Goal: Find specific page/section: Find specific page/section

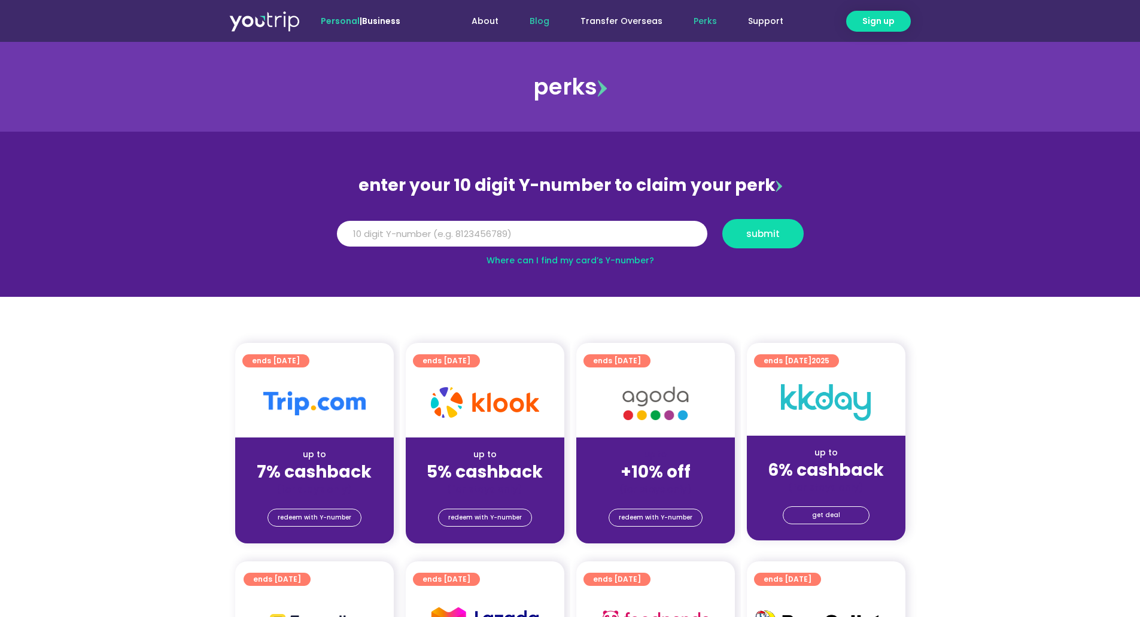
click at [539, 25] on link "Blog" at bounding box center [539, 21] width 51 height 22
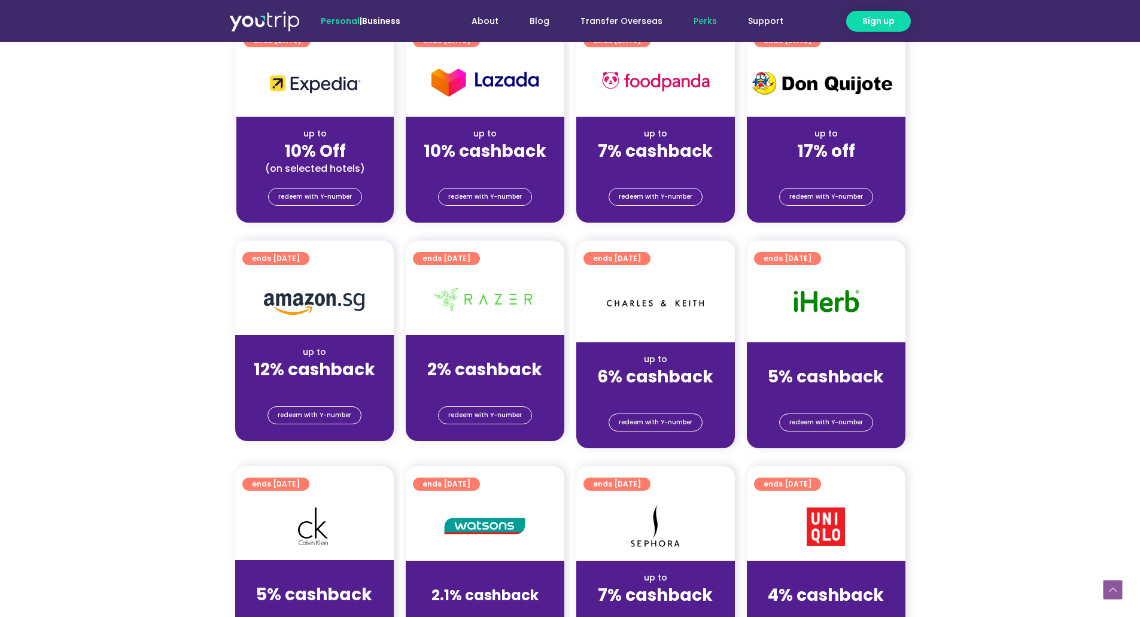
scroll to position [419, 0]
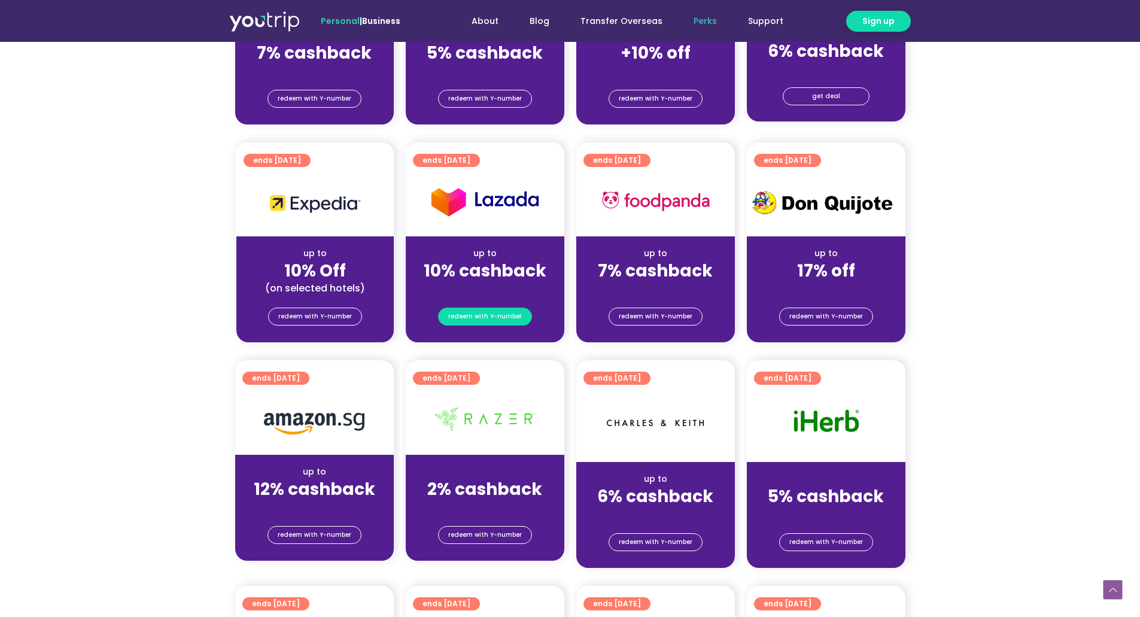
click at [512, 323] on span "redeem with Y-number" at bounding box center [485, 316] width 74 height 17
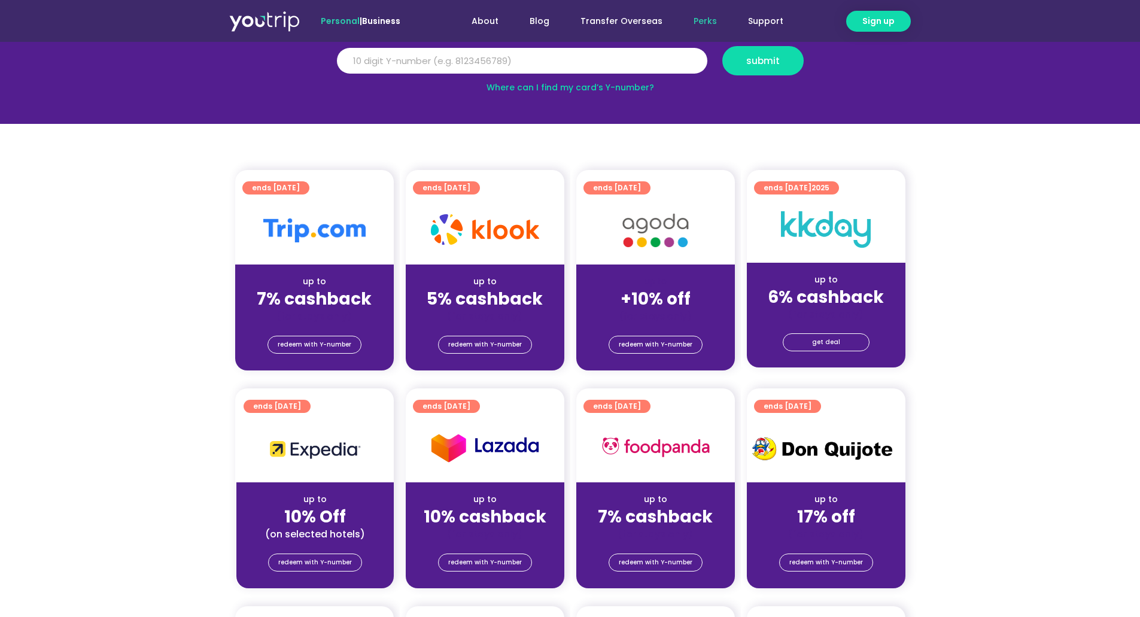
scroll to position [180, 0]
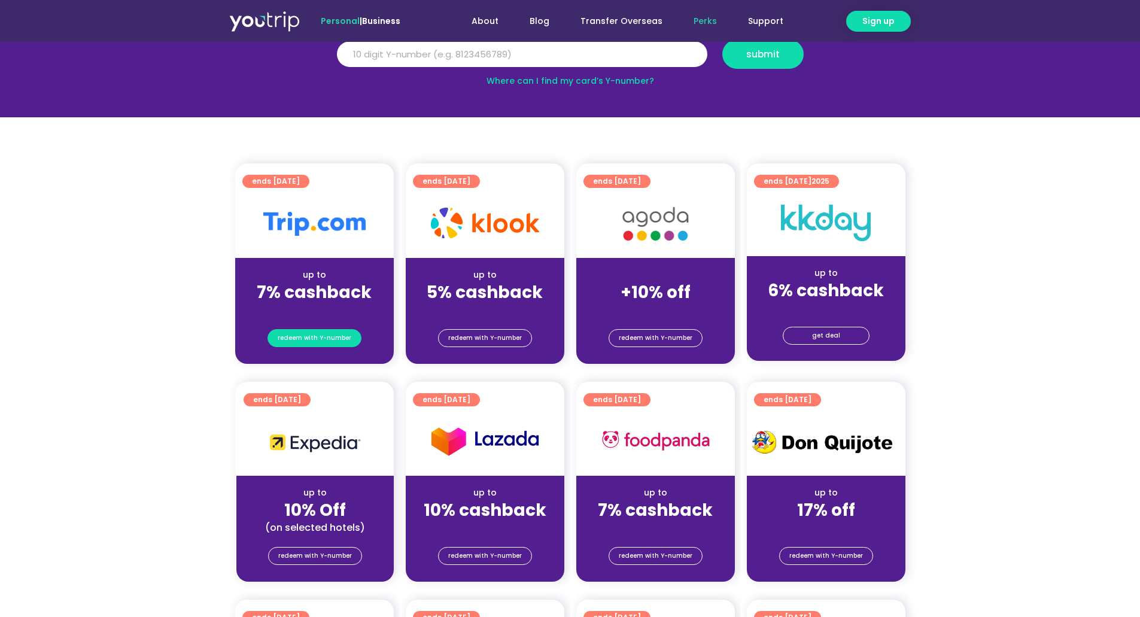
click at [343, 338] on span "redeem with Y-number" at bounding box center [315, 338] width 74 height 17
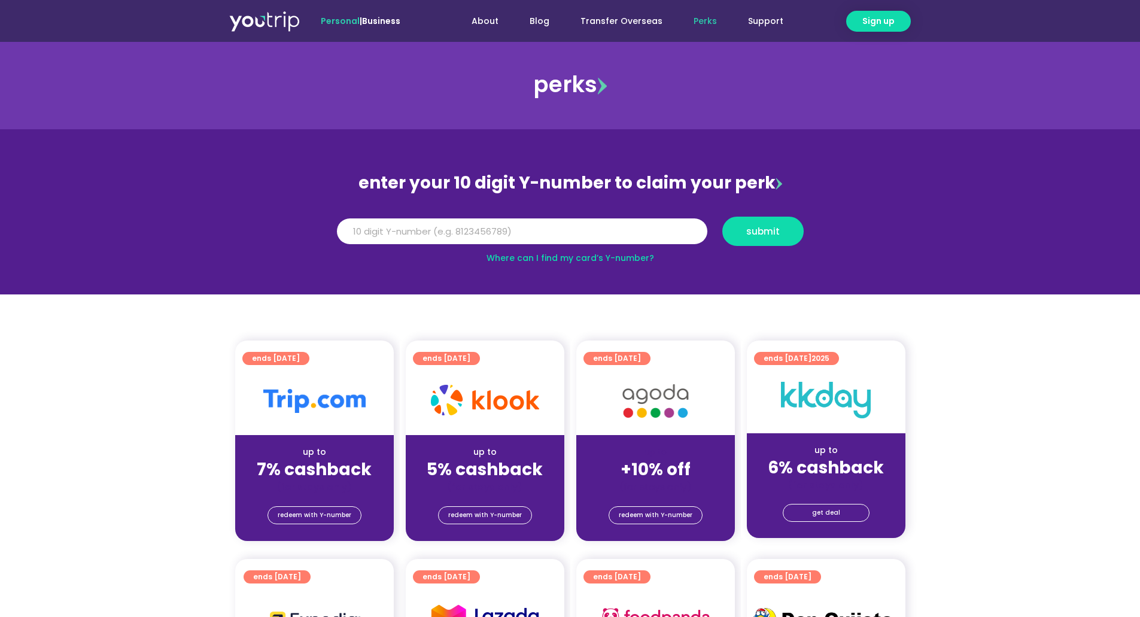
scroll to position [0, 0]
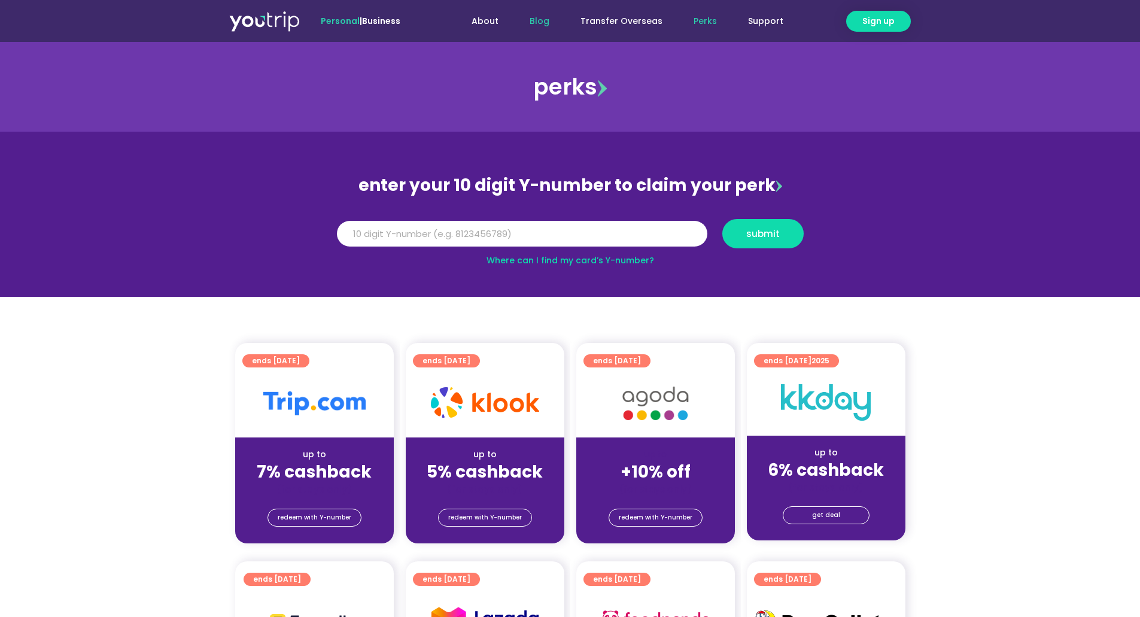
click at [539, 24] on link "Blog" at bounding box center [539, 21] width 51 height 22
